Goal: Find specific page/section: Find specific page/section

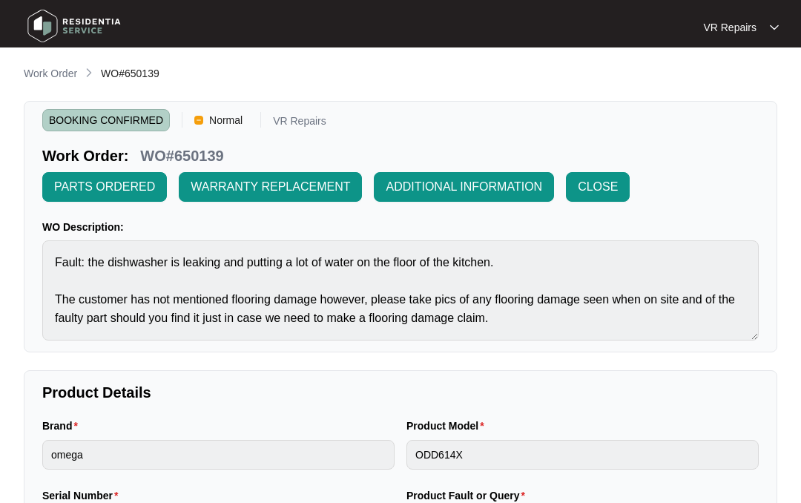
click at [54, 73] on p "Work Order" at bounding box center [50, 73] width 53 height 15
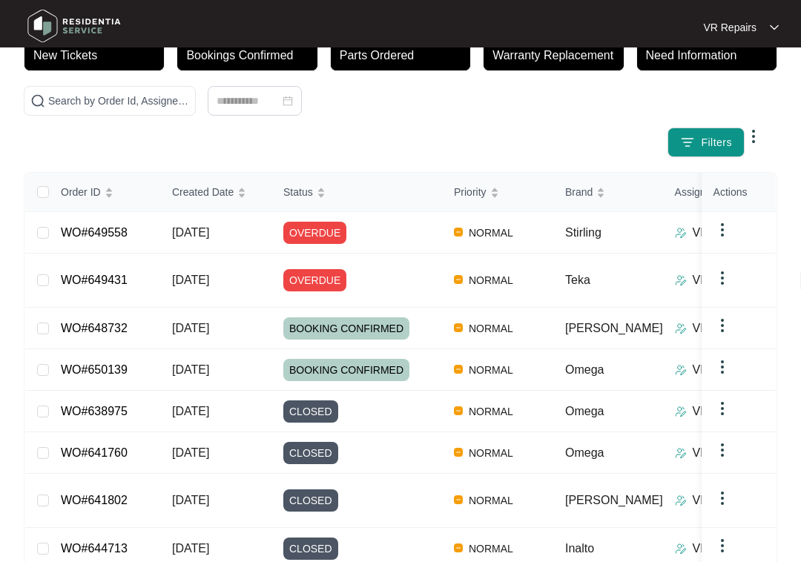
scroll to position [159, 0]
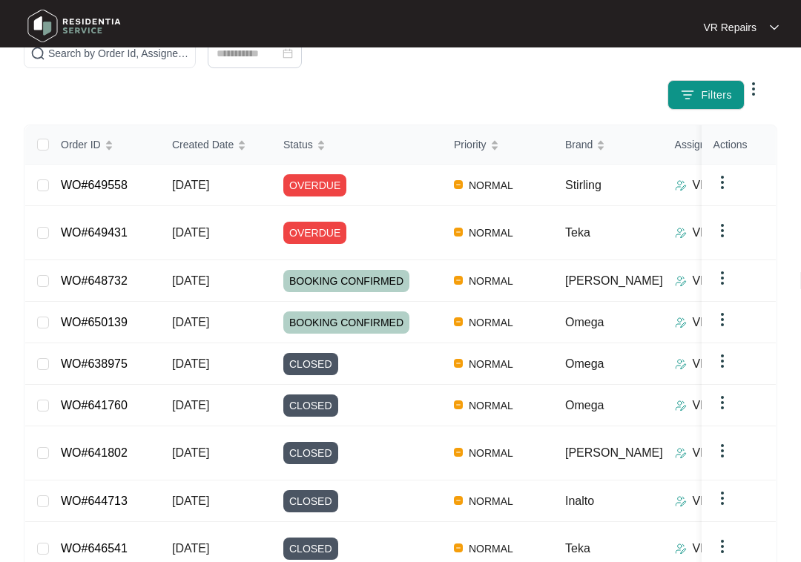
click at [105, 181] on link "WO#649558" at bounding box center [94, 185] width 67 height 13
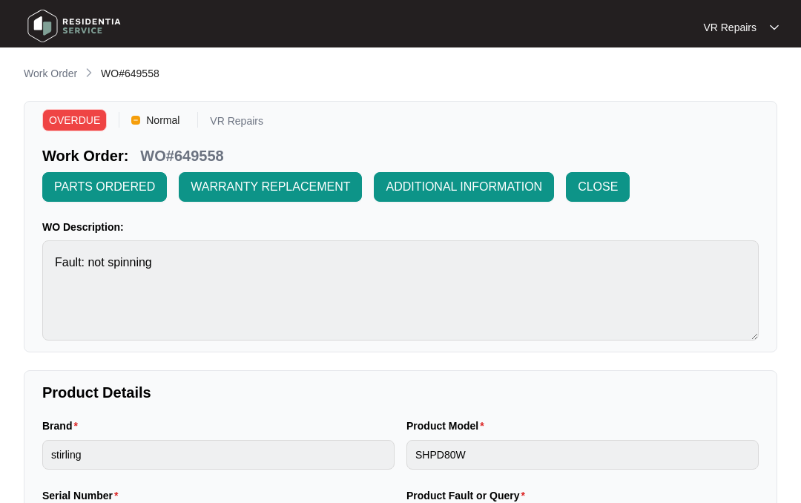
click at [58, 68] on p "Work Order" at bounding box center [50, 73] width 53 height 15
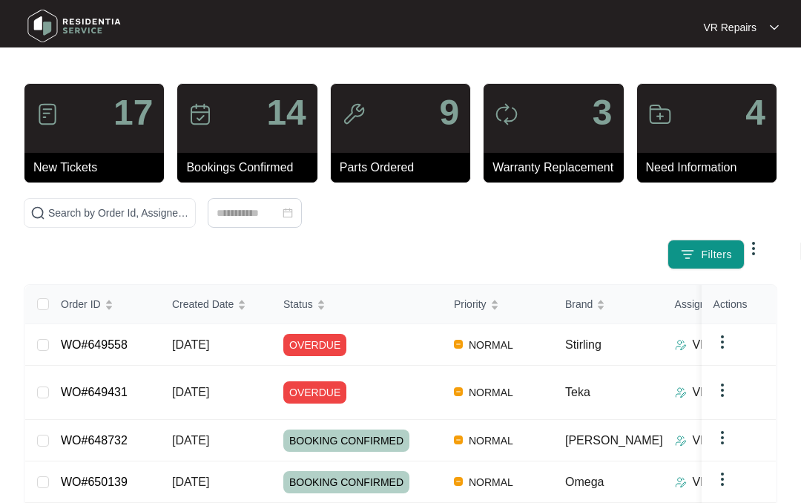
click at [122, 386] on link "WO#649431" at bounding box center [94, 392] width 67 height 13
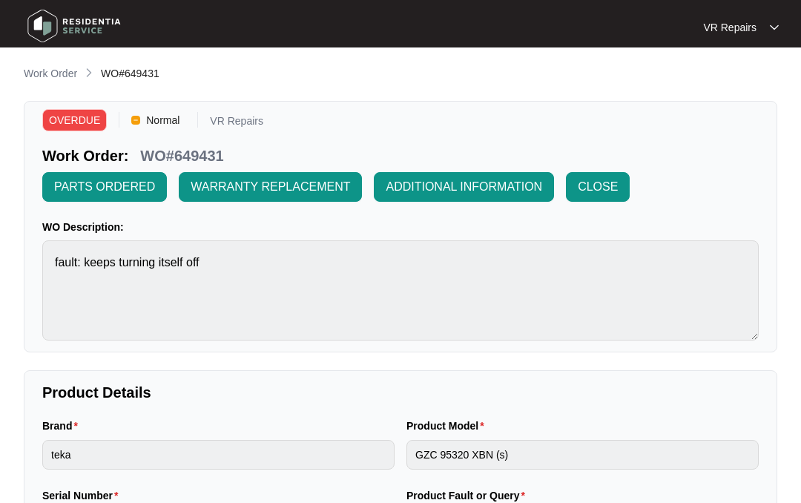
click at [47, 70] on p "Work Order" at bounding box center [50, 73] width 53 height 15
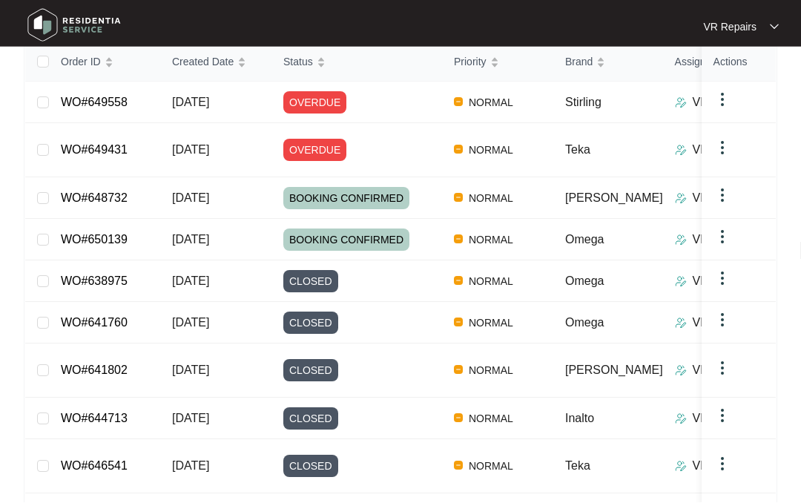
scroll to position [301, 0]
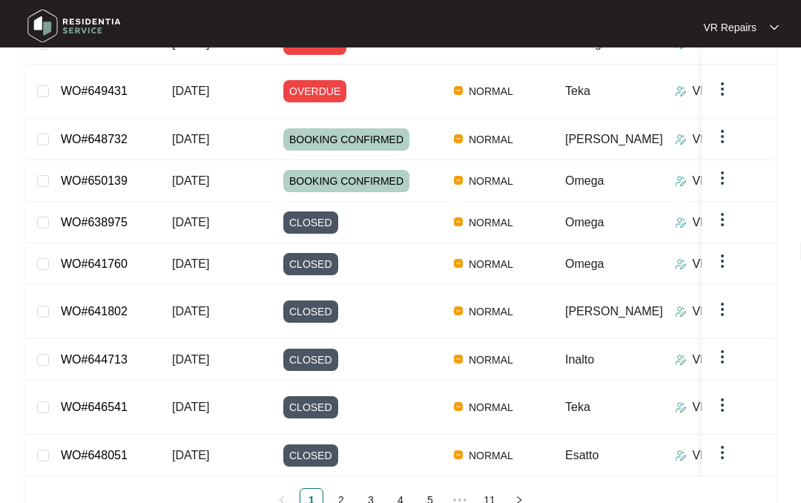
click at [346, 489] on link "2" at bounding box center [341, 500] width 22 height 22
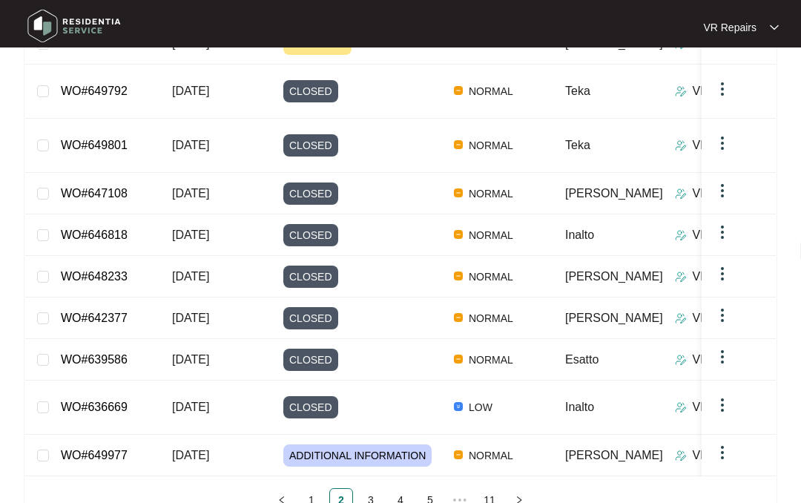
click at [116, 42] on img at bounding box center [74, 26] width 104 height 45
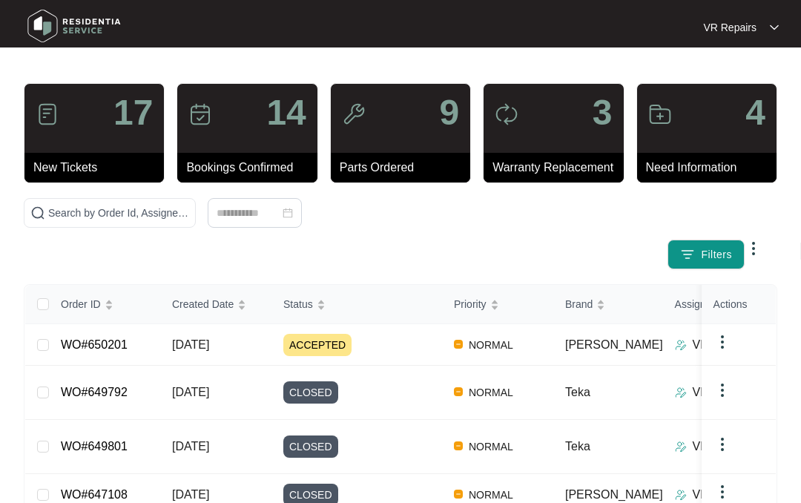
click at [128, 345] on link "WO#650201" at bounding box center [94, 344] width 67 height 13
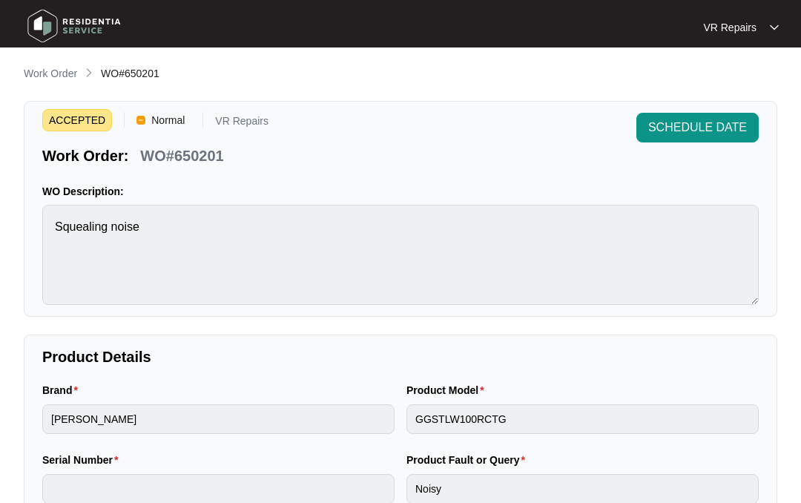
click at [53, 70] on p "Work Order" at bounding box center [50, 73] width 53 height 15
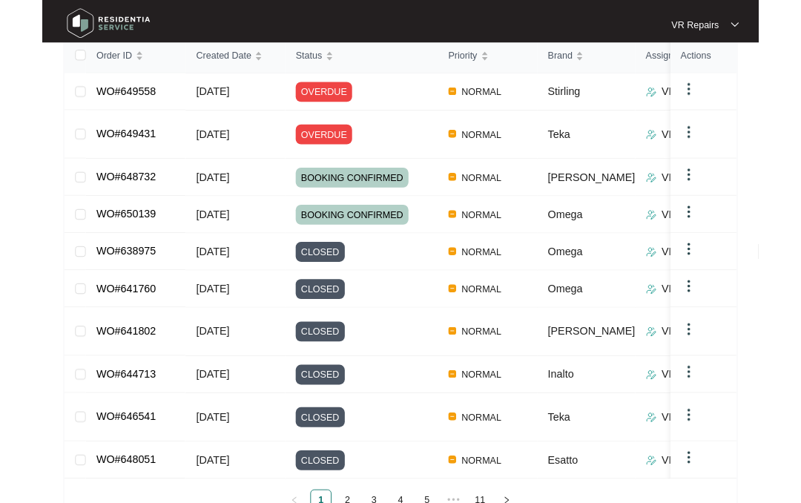
scroll to position [301, 0]
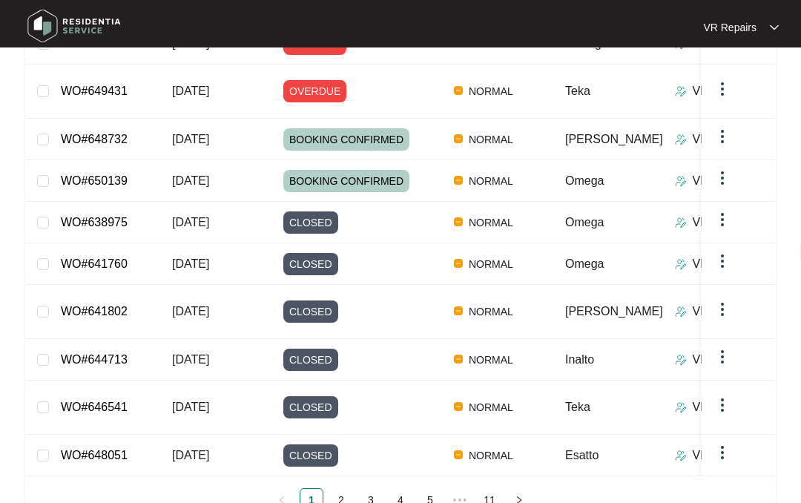
click at [348, 489] on link "2" at bounding box center [341, 500] width 22 height 22
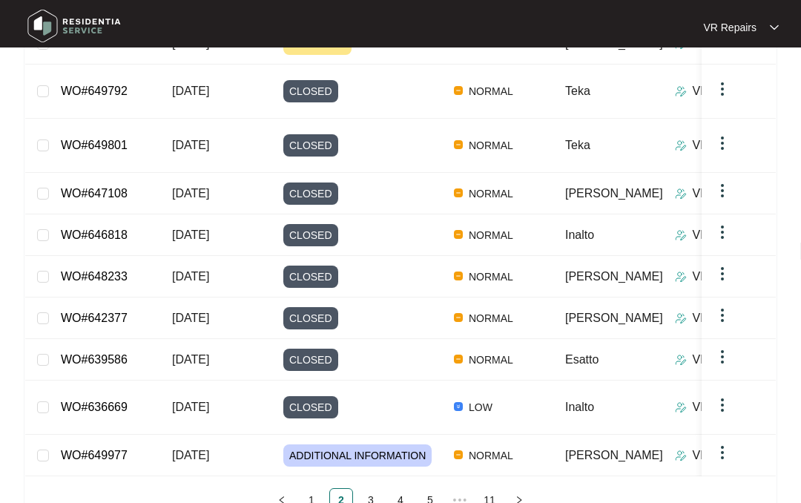
click at [375, 489] on link "3" at bounding box center [371, 500] width 22 height 22
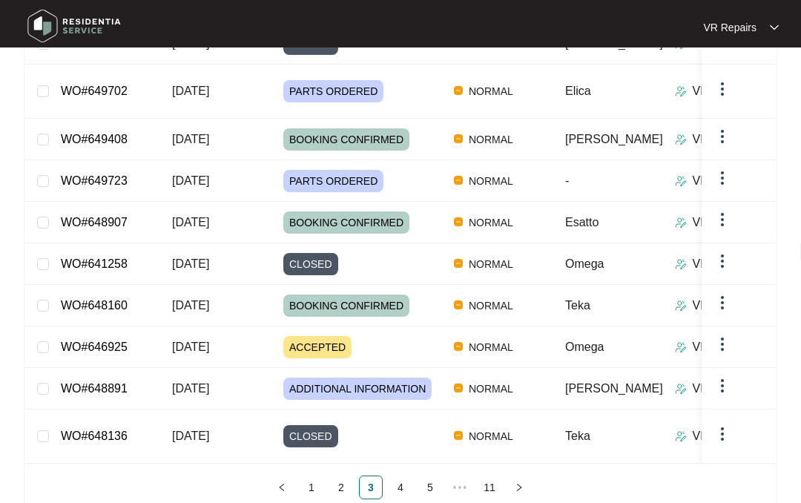
click at [405, 476] on link "4" at bounding box center [400, 487] width 22 height 22
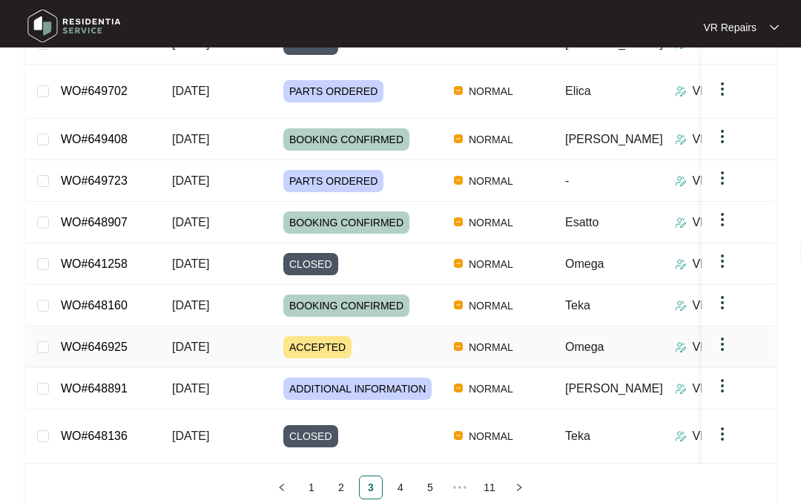
click at [127, 340] on link "WO#646925" at bounding box center [94, 346] width 67 height 13
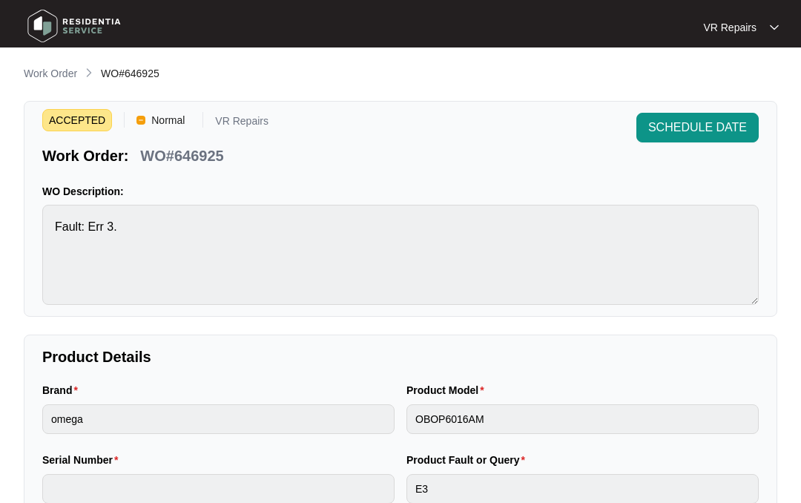
click at [55, 71] on p "Work Order" at bounding box center [50, 73] width 53 height 15
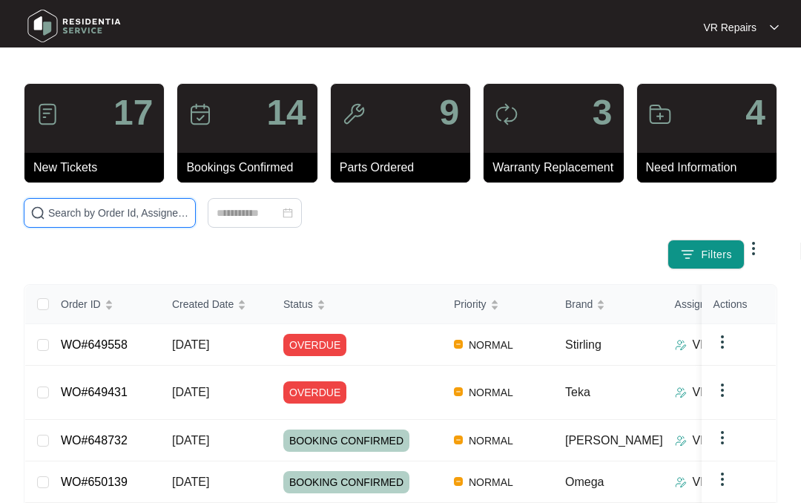
click at [149, 208] on input "text" at bounding box center [118, 213] width 141 height 16
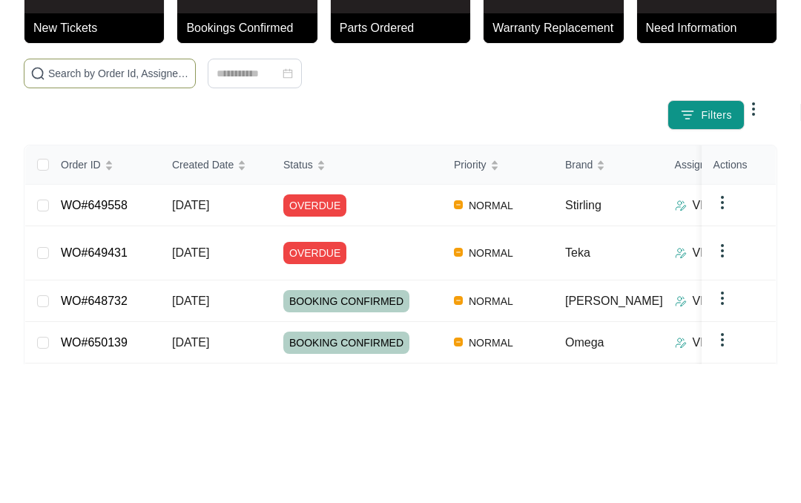
scroll to position [1, 0]
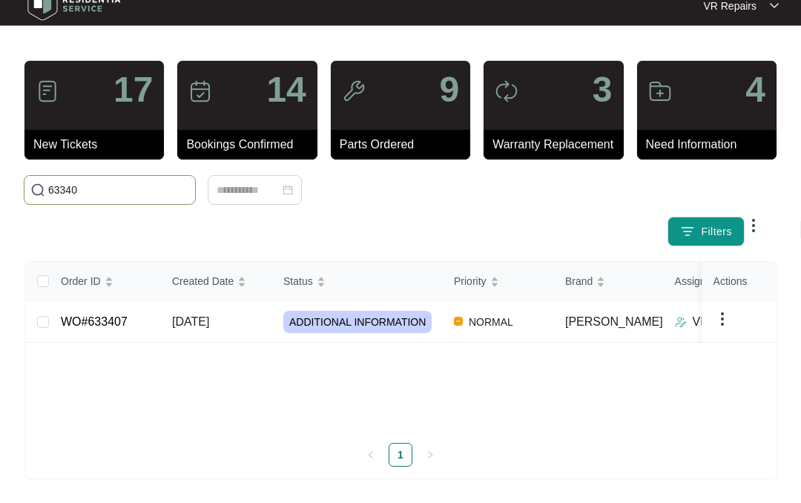
type input "633407"
click at [135, 323] on td "WO#633407" at bounding box center [104, 344] width 111 height 42
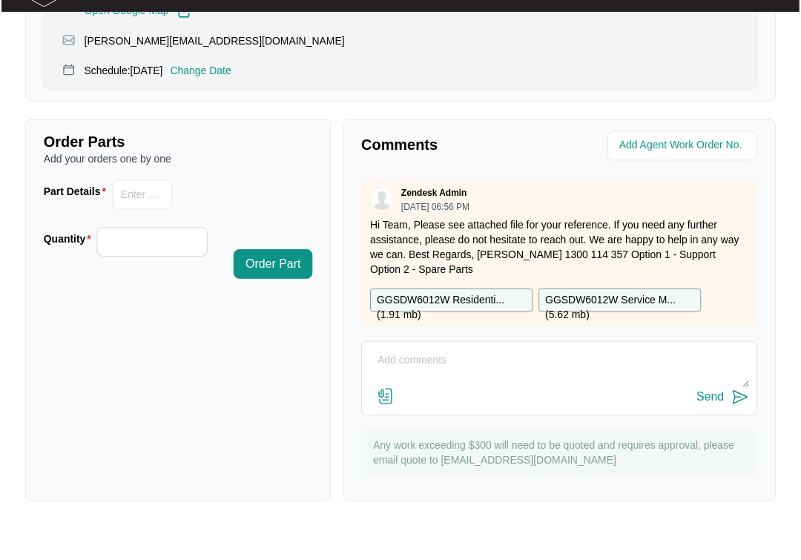
scroll to position [663, 0]
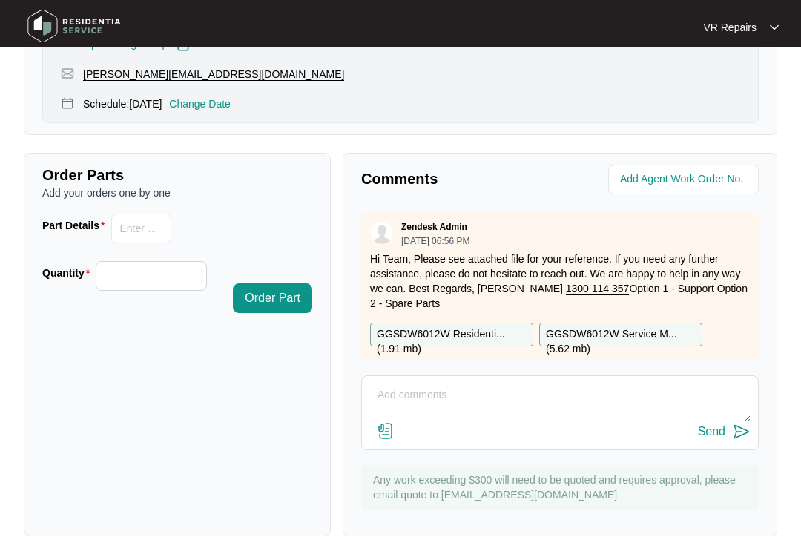
click at [638, 264] on p "Hi Team, Please see attached file for your reference. If you need any further a…" at bounding box center [560, 280] width 380 height 59
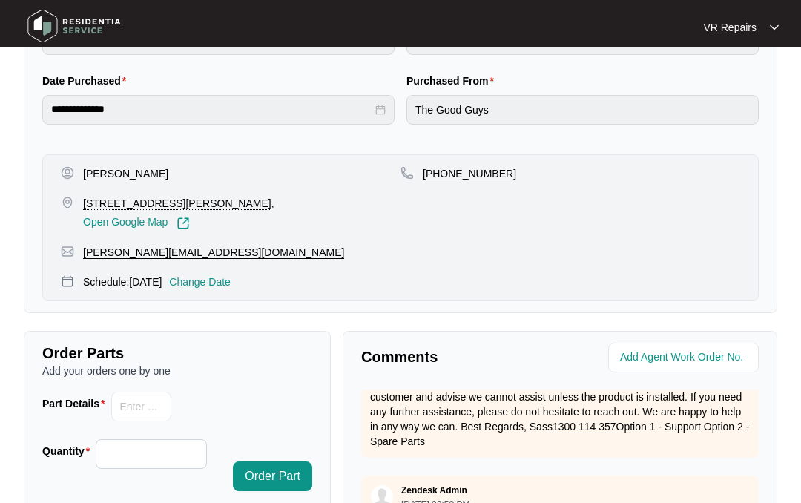
scroll to position [0, 0]
